Goal: Task Accomplishment & Management: Use online tool/utility

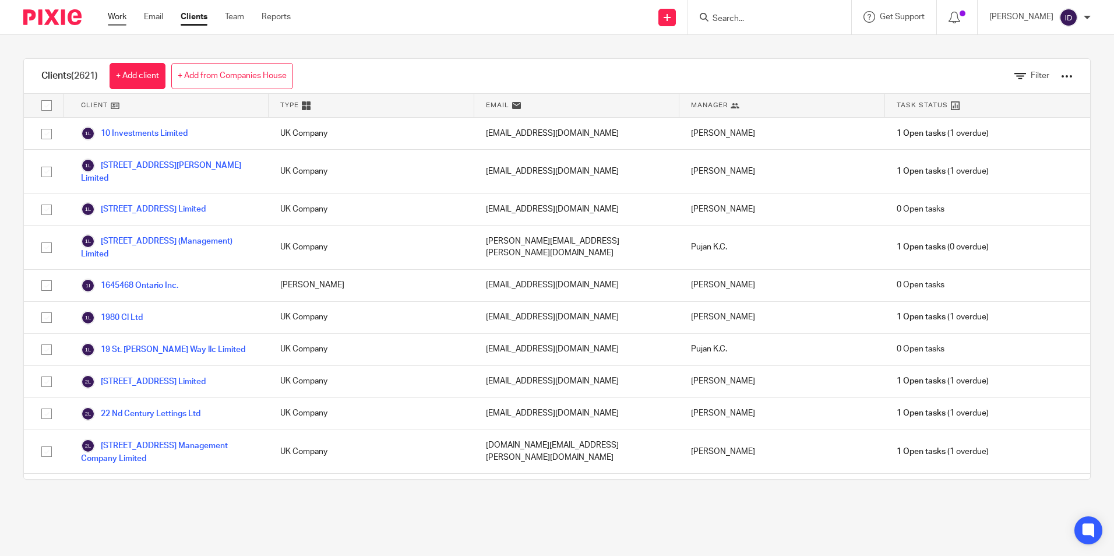
click at [120, 14] on link "Work" at bounding box center [117, 17] width 19 height 12
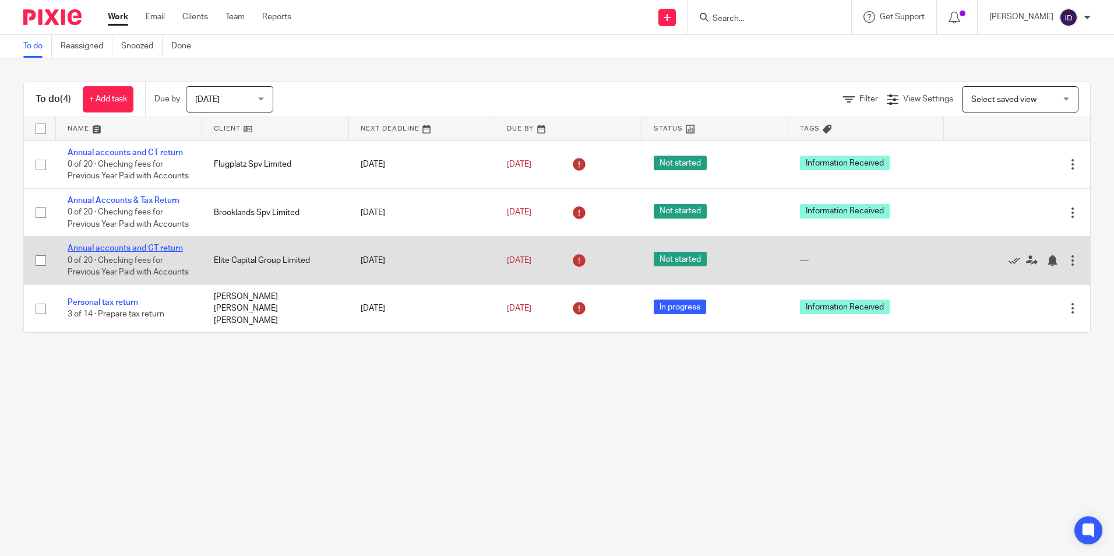
click at [142, 252] on link "Annual accounts and CT return" at bounding box center [125, 248] width 115 height 8
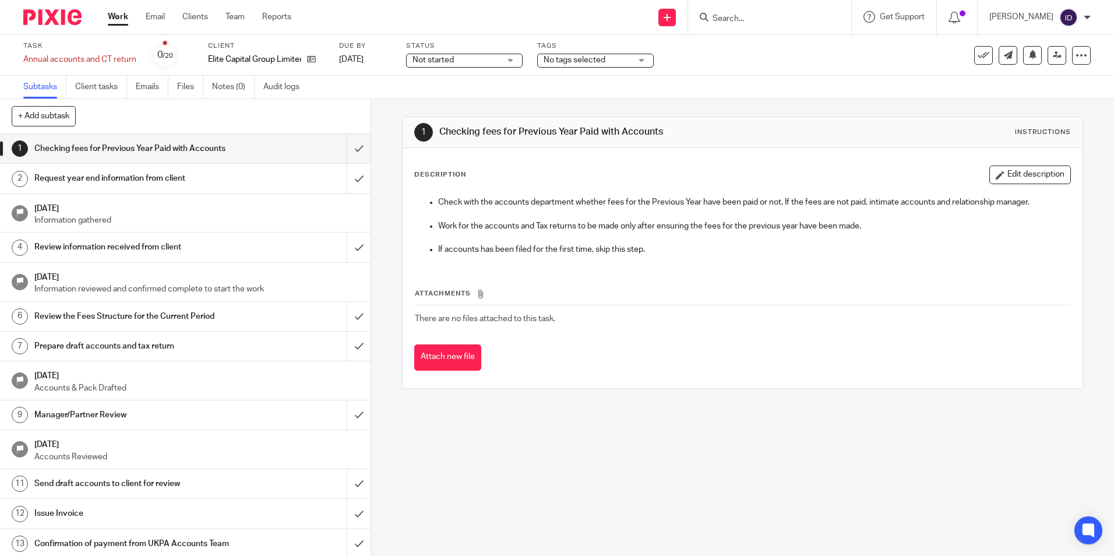
click at [150, 171] on h1 "Request year end information from client" at bounding box center [134, 178] width 200 height 17
click at [345, 179] on input "submit" at bounding box center [185, 178] width 371 height 29
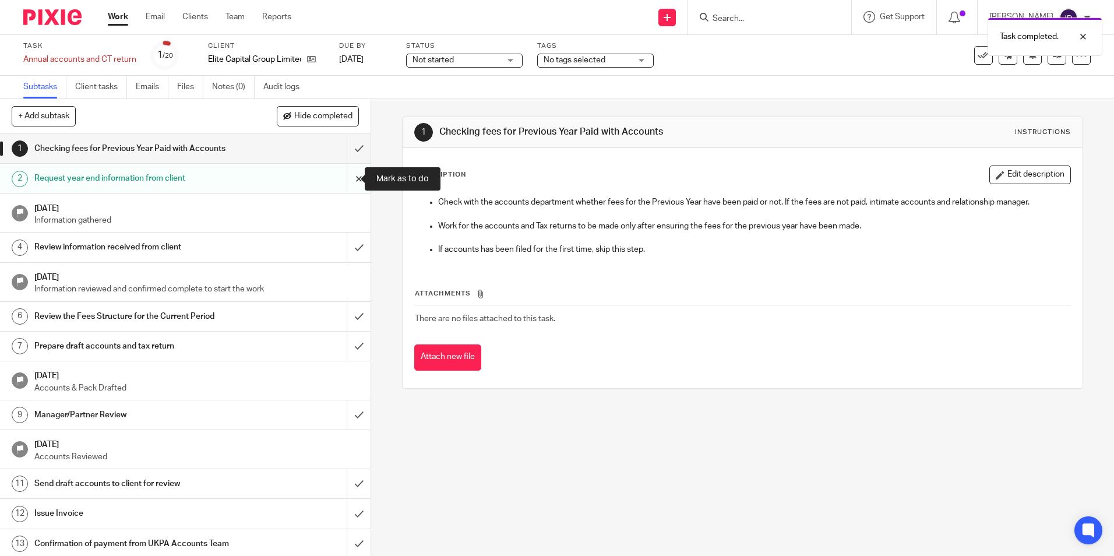
click at [349, 176] on input "submit" at bounding box center [185, 178] width 371 height 29
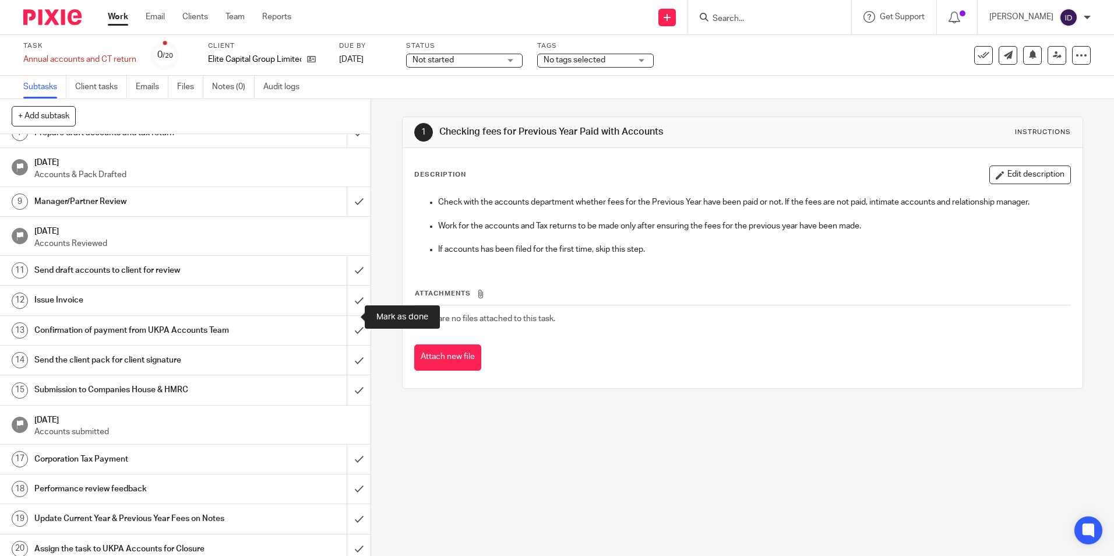
scroll to position [233, 0]
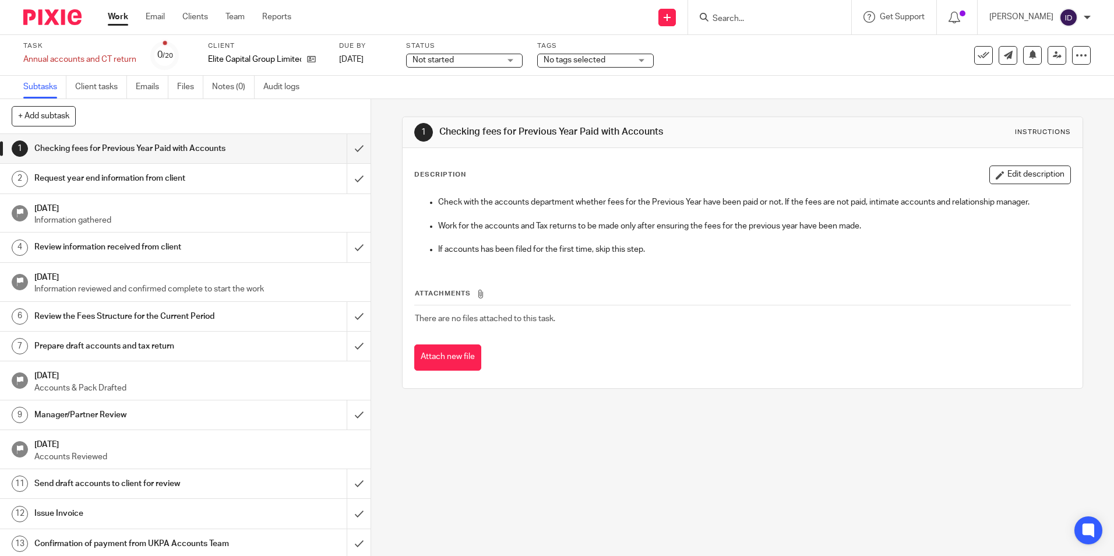
click at [40, 84] on link "Subtasks" at bounding box center [44, 87] width 43 height 23
click at [124, 19] on link "Work" at bounding box center [118, 17] width 20 height 12
